Goal: Information Seeking & Learning: Find specific fact

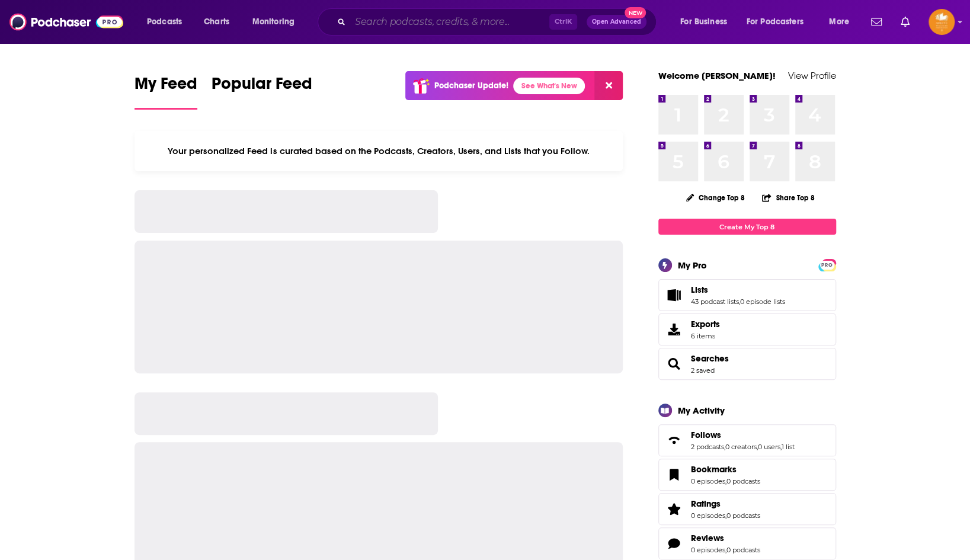
click at [357, 20] on input "Search podcasts, credits, & more..." at bounding box center [449, 21] width 199 height 19
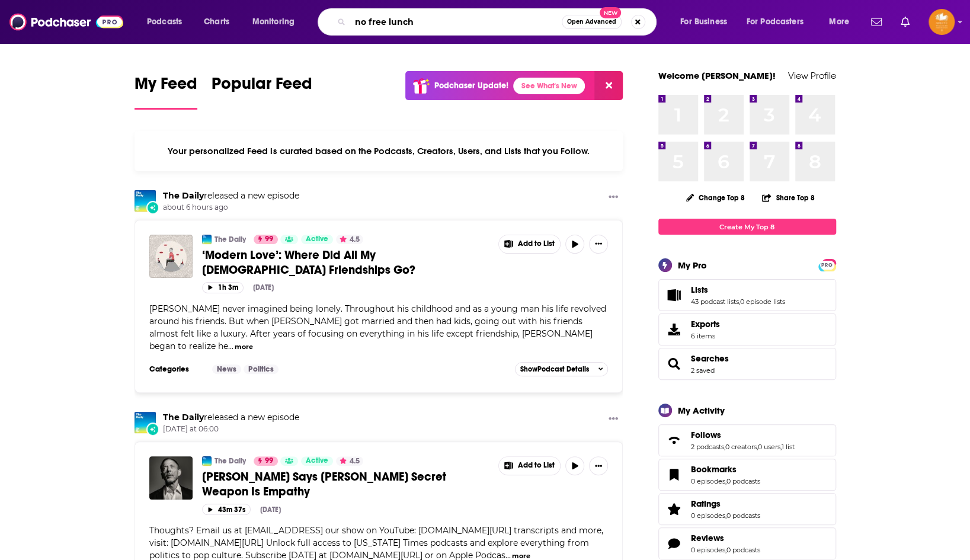
type input "no free lunch"
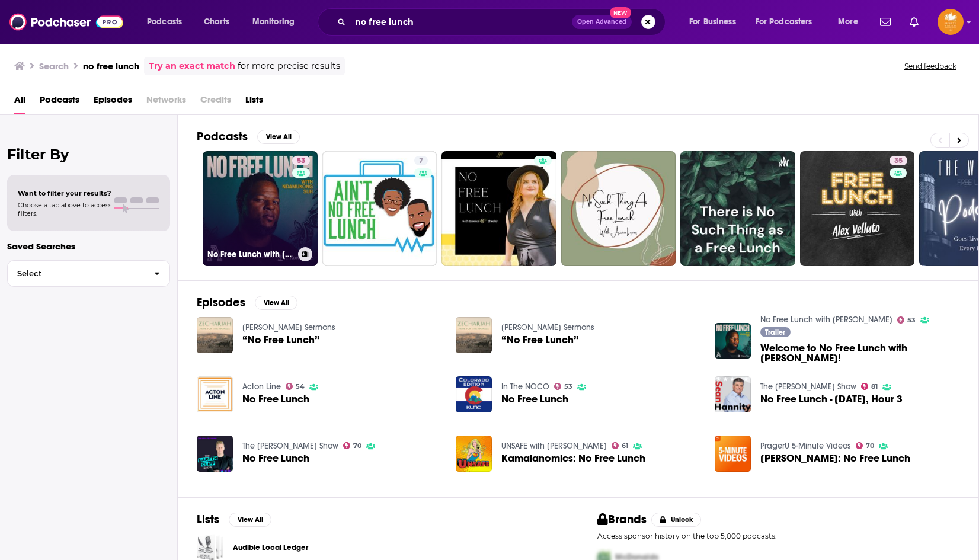
click at [284, 213] on link "53 No Free Lunch with [PERSON_NAME]" at bounding box center [260, 208] width 115 height 115
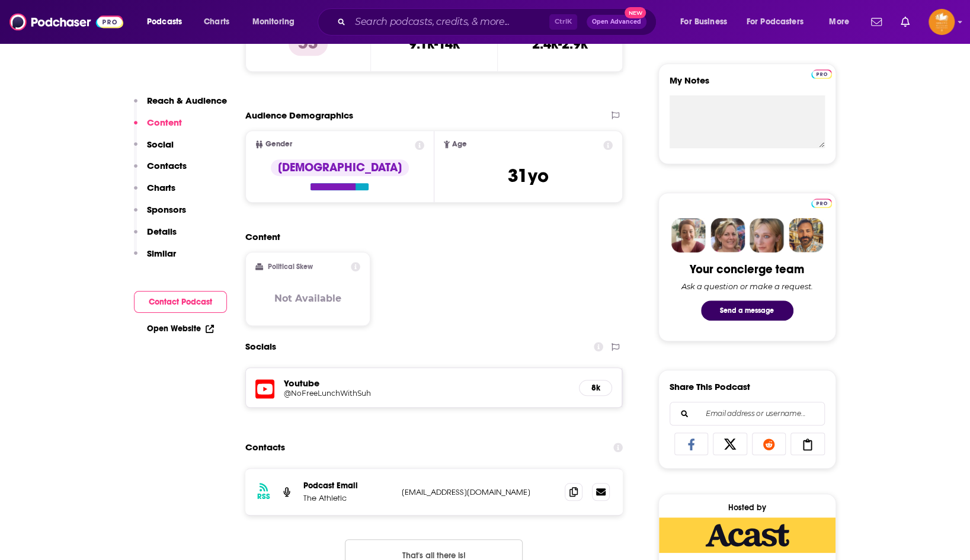
scroll to position [474, 0]
